Goal: Information Seeking & Learning: Learn about a topic

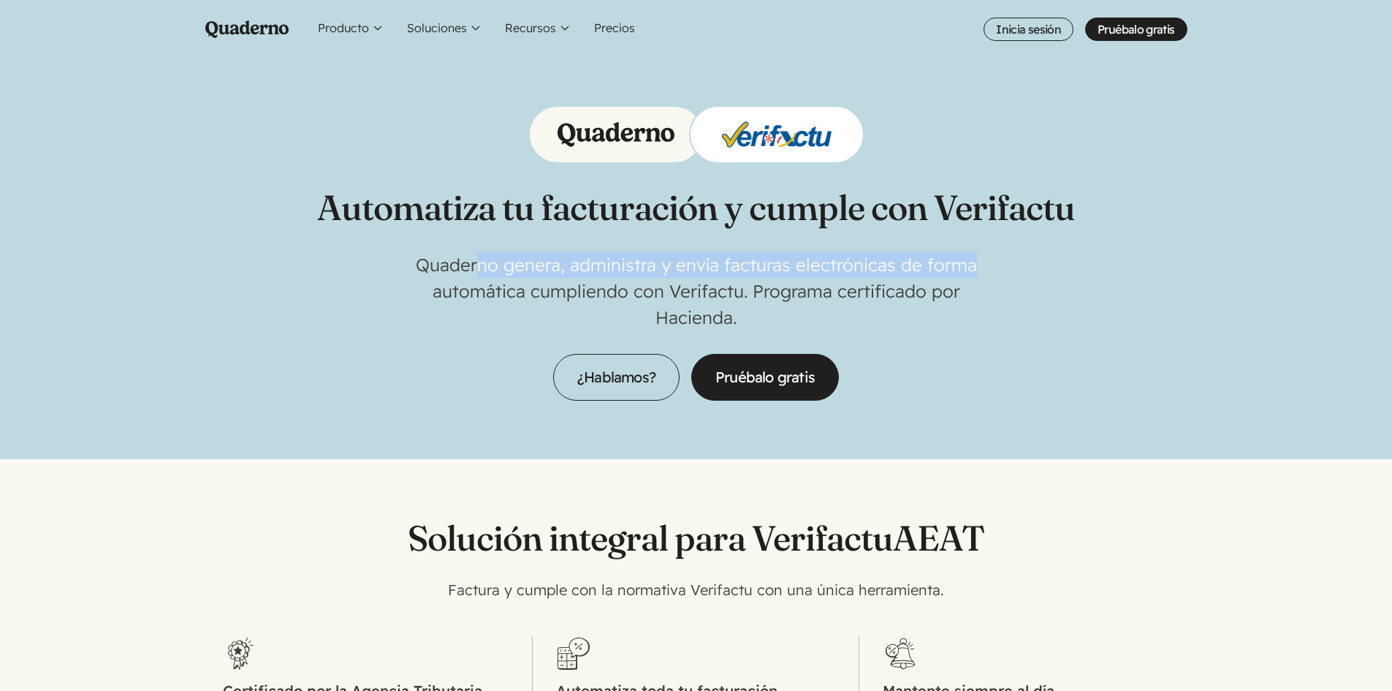
drag, startPoint x: 490, startPoint y: 262, endPoint x: 997, endPoint y: 265, distance: 507.2
click at [997, 265] on div "Automatiza tu facturación y cumple con Verifactu Quaderno genera, administra y …" at bounding box center [696, 252] width 758 height 295
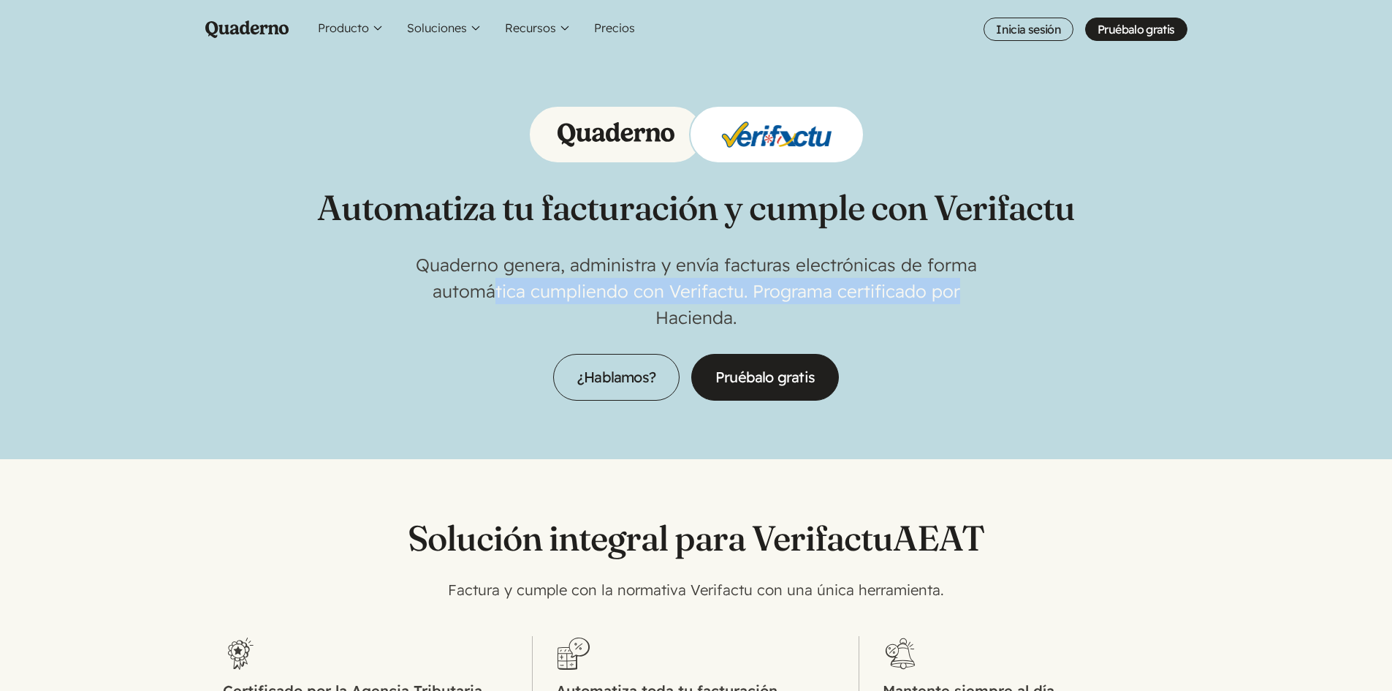
drag, startPoint x: 496, startPoint y: 287, endPoint x: 978, endPoint y: 295, distance: 482.4
click at [978, 295] on p "Quaderno genera, administra y envía facturas electrónicas de forma automática c…" at bounding box center [696, 290] width 585 height 79
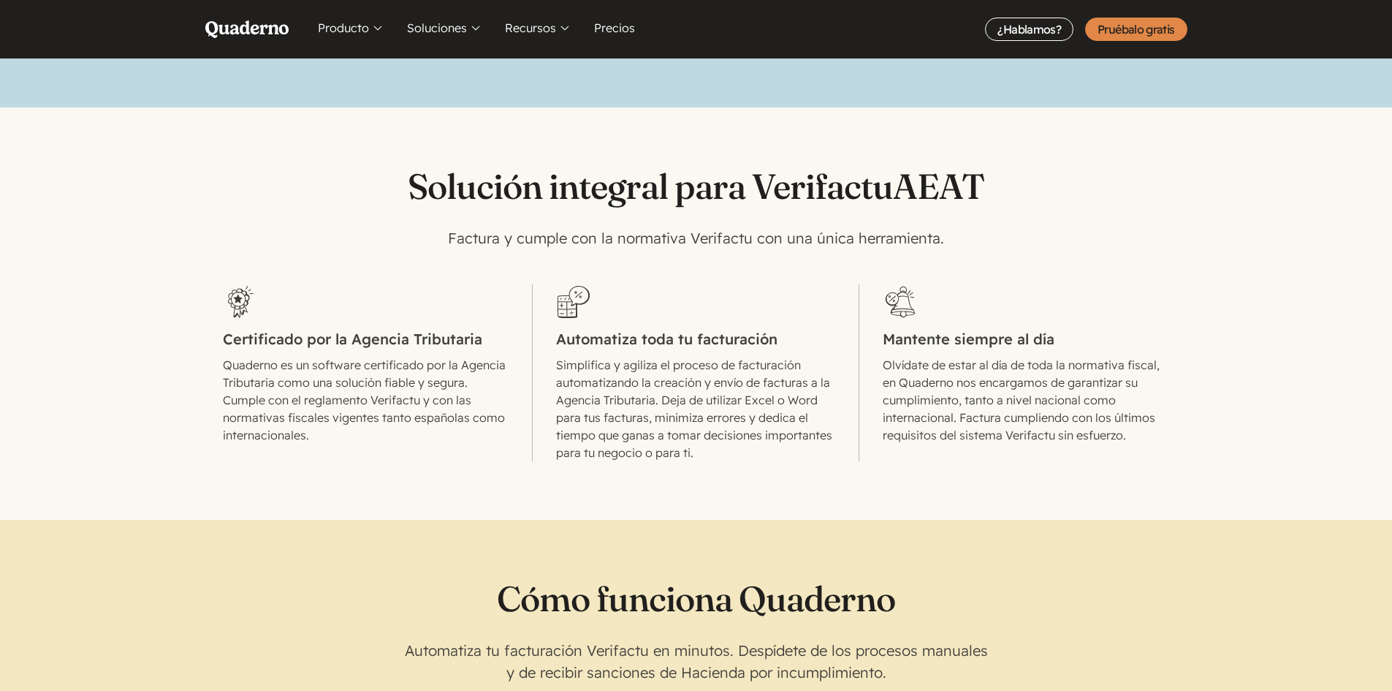
scroll to position [365, 0]
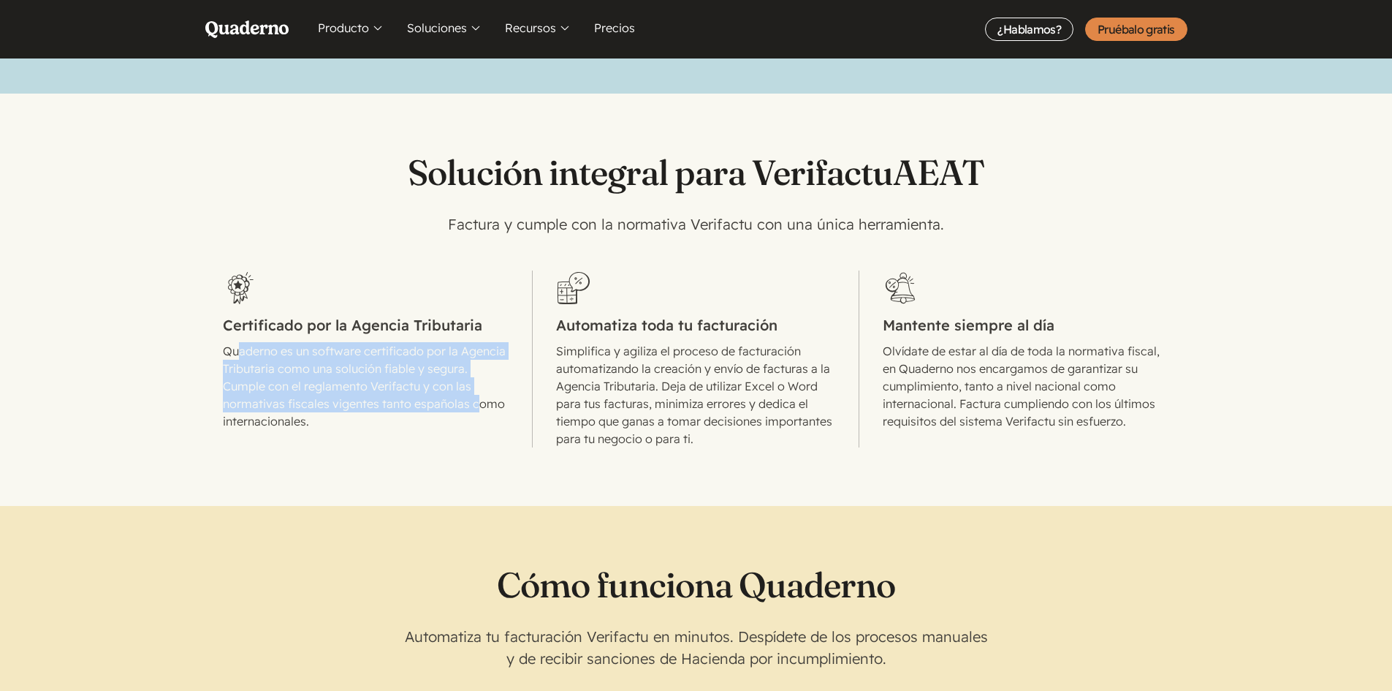
drag, startPoint x: 246, startPoint y: 346, endPoint x: 503, endPoint y: 400, distance: 262.9
click at [503, 400] on p "Quaderno es un software certificado por la Agencia Tributaria como una solución…" at bounding box center [366, 386] width 286 height 88
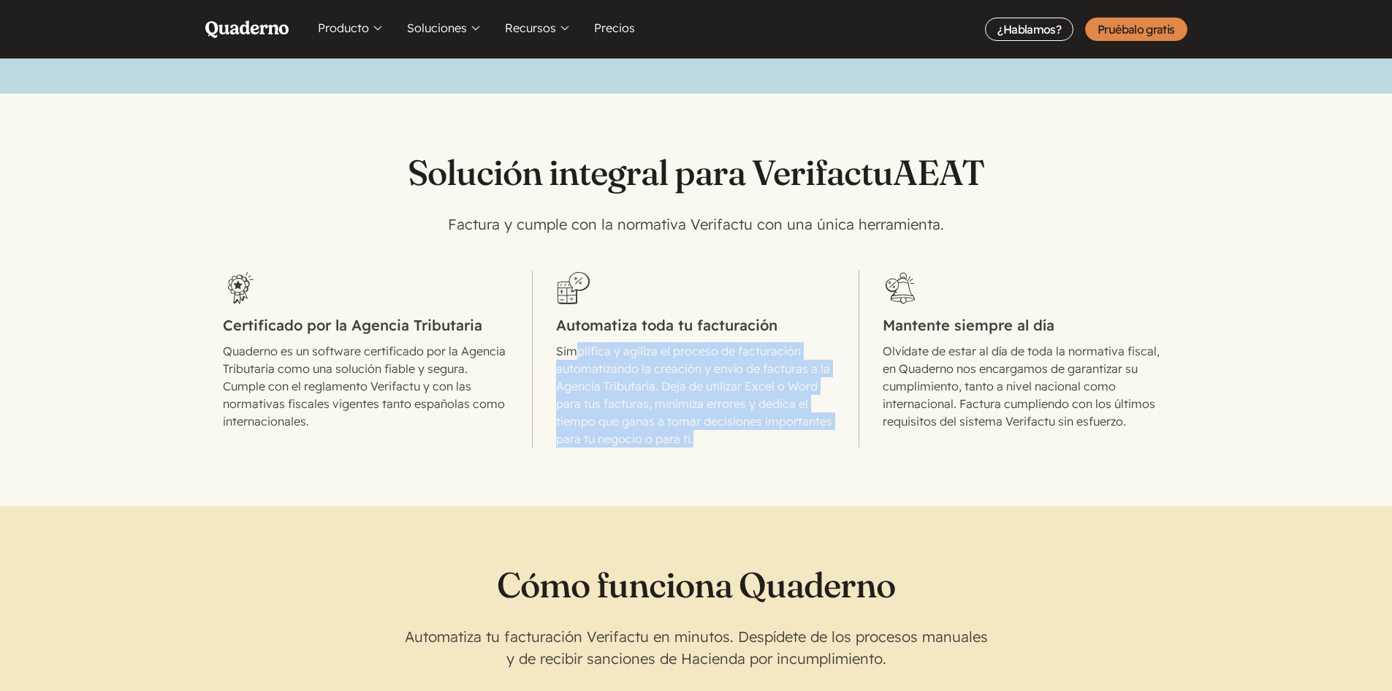
drag, startPoint x: 612, startPoint y: 354, endPoint x: 778, endPoint y: 441, distance: 187.0
click at [778, 441] on p "Simplifica y agiliza el proceso de facturación automatizando la creación y enví…" at bounding box center [695, 394] width 279 height 105
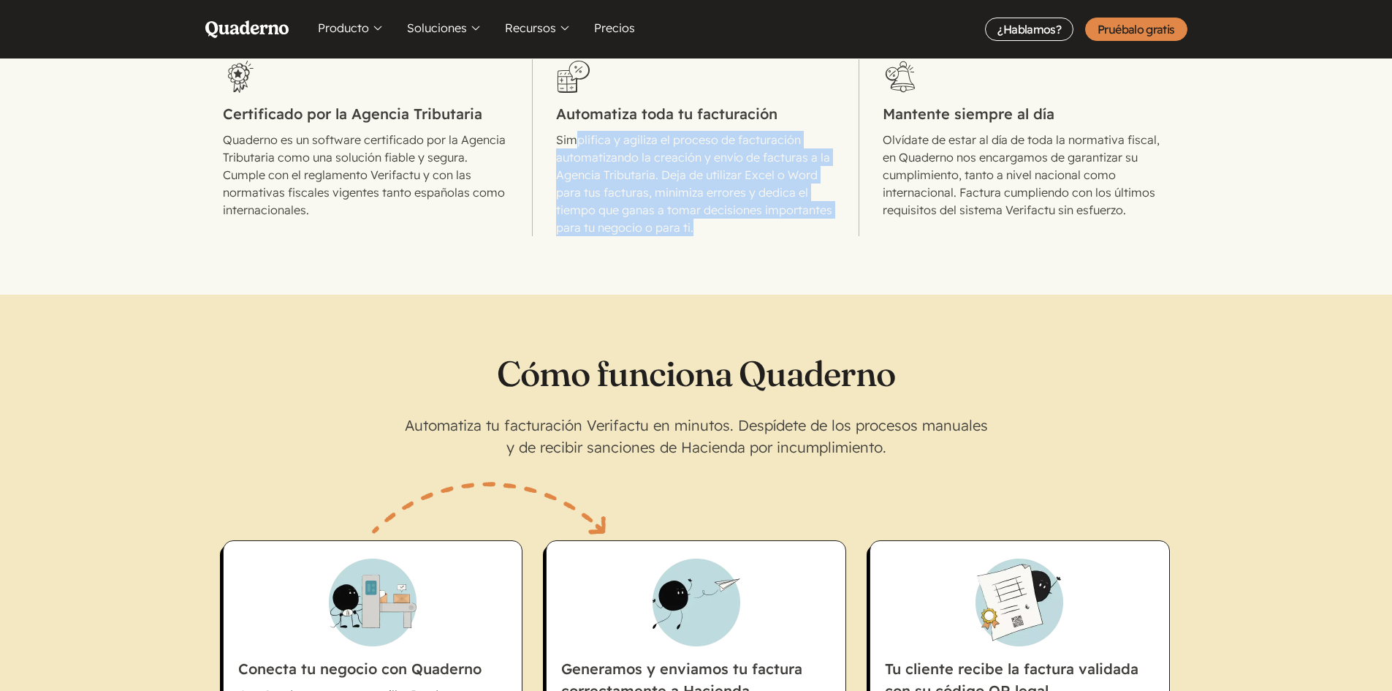
scroll to position [804, 0]
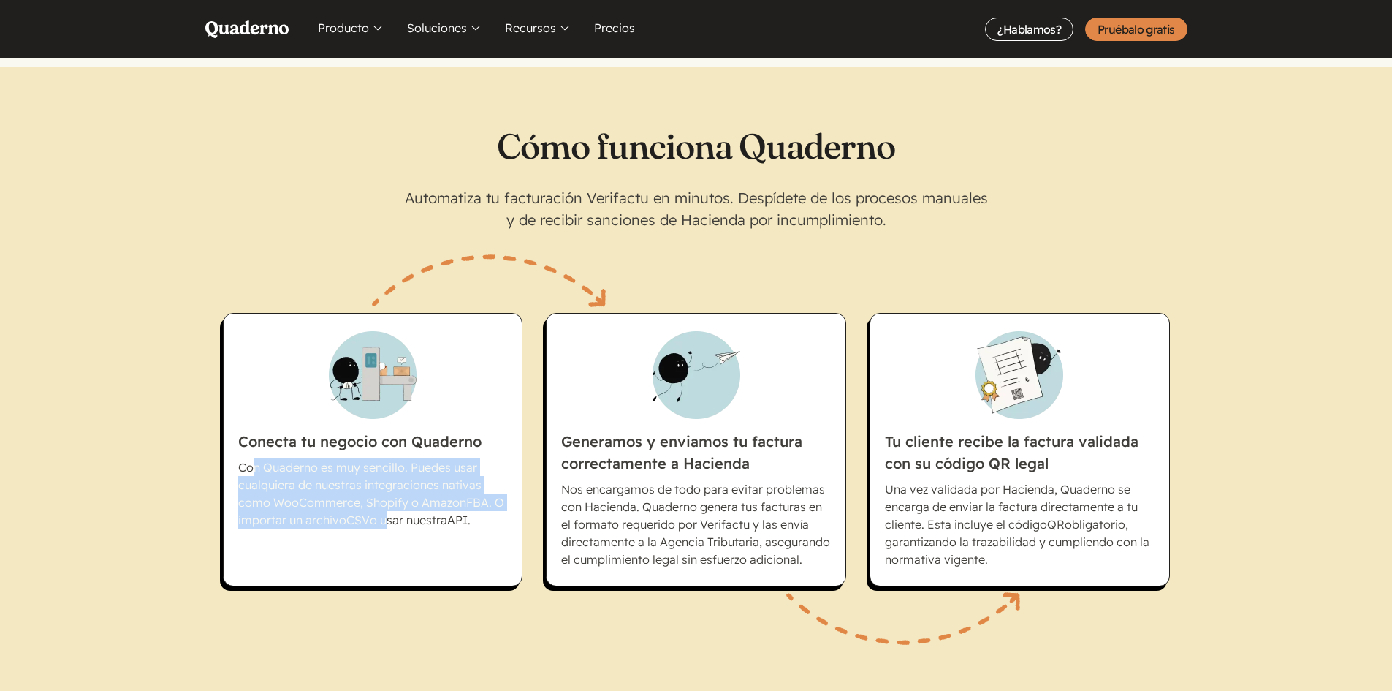
drag, startPoint x: 249, startPoint y: 468, endPoint x: 385, endPoint y: 531, distance: 149.8
click at [385, 531] on li "Conecta tu negocio con Quaderno Con Quaderno es muy sencillo. Puedes usar cualq…" at bounding box center [373, 449] width 300 height 273
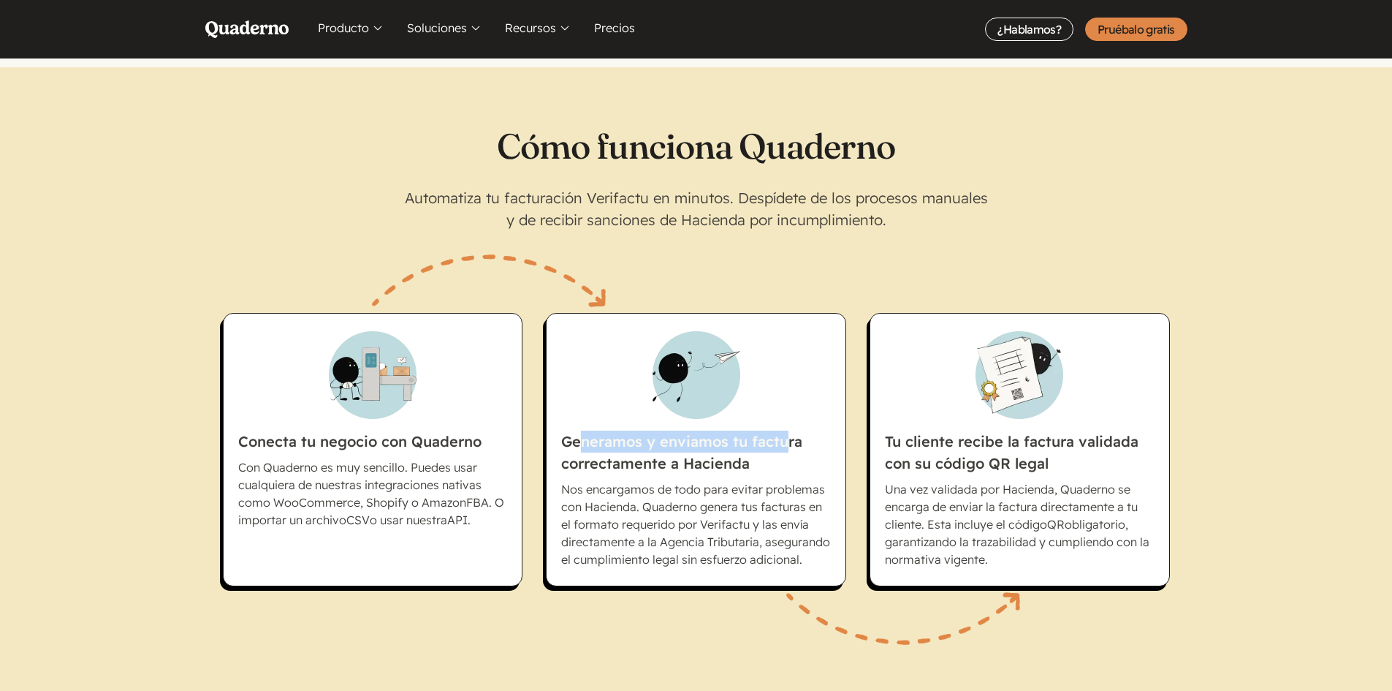
drag, startPoint x: 580, startPoint y: 441, endPoint x: 789, endPoint y: 444, distance: 209.8
click at [789, 444] on h3 "Generamos y enviamos tu factura correctamente a Hacienda" at bounding box center [696, 402] width 270 height 143
drag, startPoint x: 590, startPoint y: 490, endPoint x: 765, endPoint y: 489, distance: 175.4
click at [765, 489] on p "Nos encargamos de todo para evitar problemas con Hacienda. Quaderno genera tus …" at bounding box center [696, 524] width 270 height 88
click at [575, 488] on p "Nos encargamos de todo para evitar problemas con Hacienda. Quaderno genera tus …" at bounding box center [696, 524] width 270 height 88
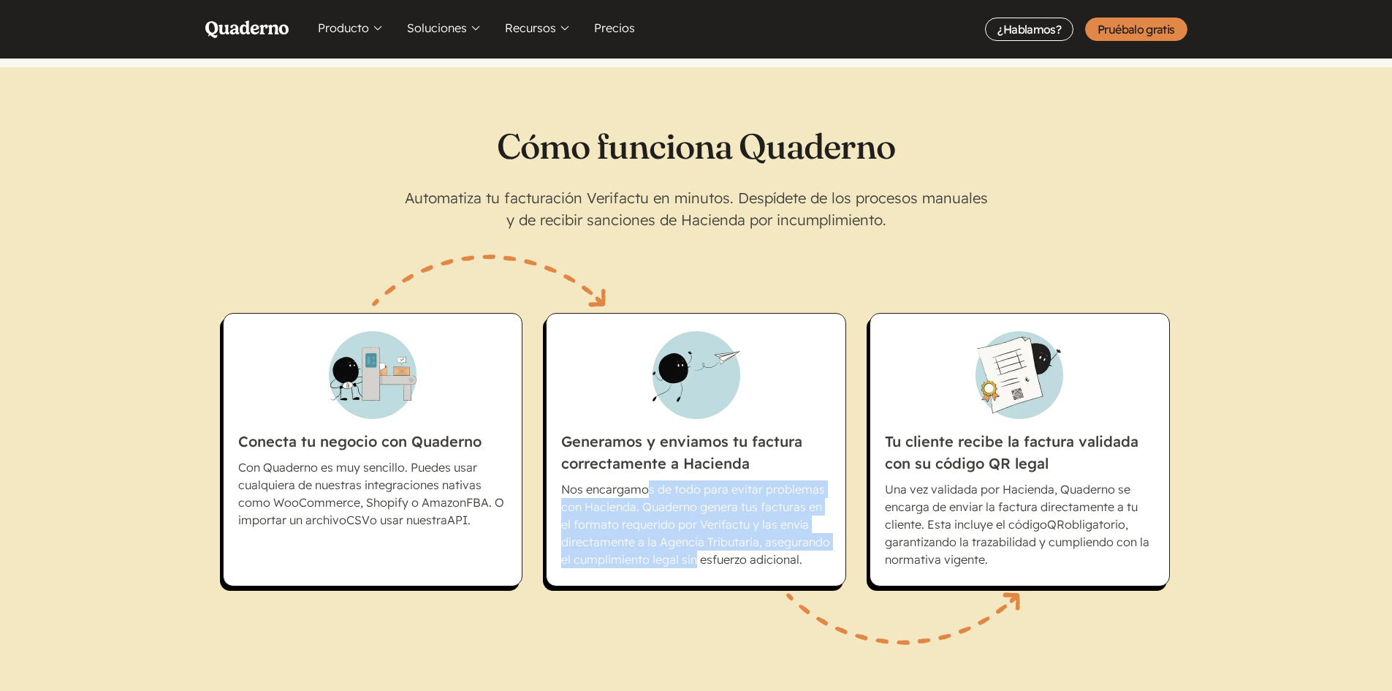
drag, startPoint x: 678, startPoint y: 490, endPoint x: 697, endPoint y: 559, distance: 71.8
click at [697, 559] on p "Nos encargamos de todo para evitar problemas con Hacienda. Quaderno genera tus …" at bounding box center [696, 524] width 270 height 88
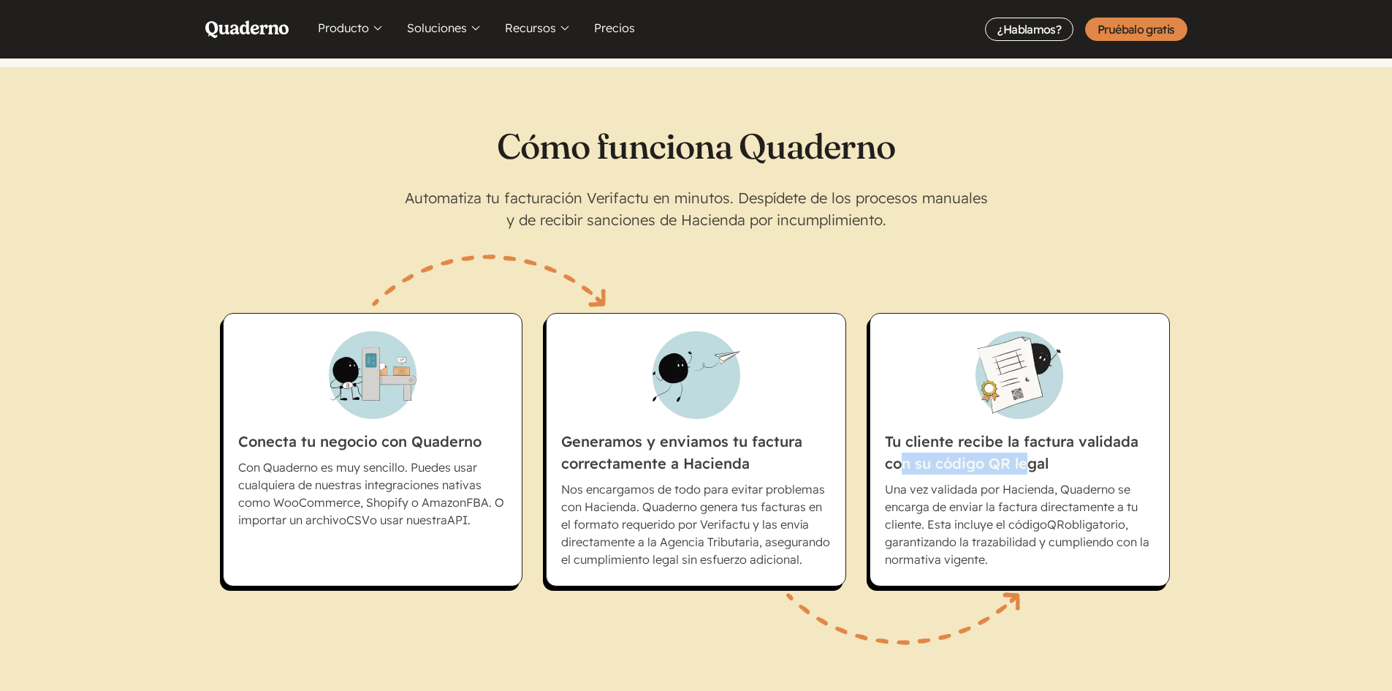
drag, startPoint x: 899, startPoint y: 465, endPoint x: 1025, endPoint y: 468, distance: 125.7
click at [1025, 468] on h3 "Tu cliente recibe la factura validada con su código QR legal" at bounding box center [1020, 402] width 270 height 143
click at [522, 26] on button "Recursos" at bounding box center [537, 29] width 77 height 58
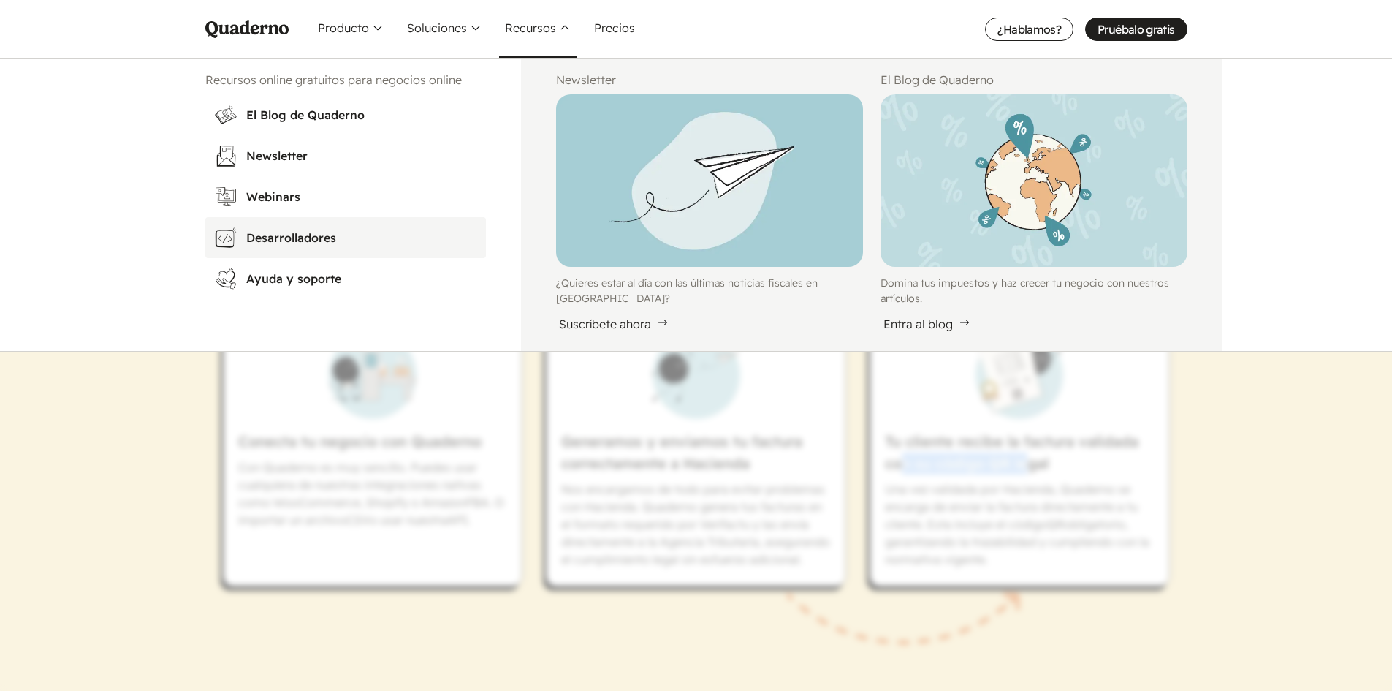
click at [267, 238] on h3 "Desarrolladores" at bounding box center [361, 238] width 231 height 18
